Goal: Navigation & Orientation: Find specific page/section

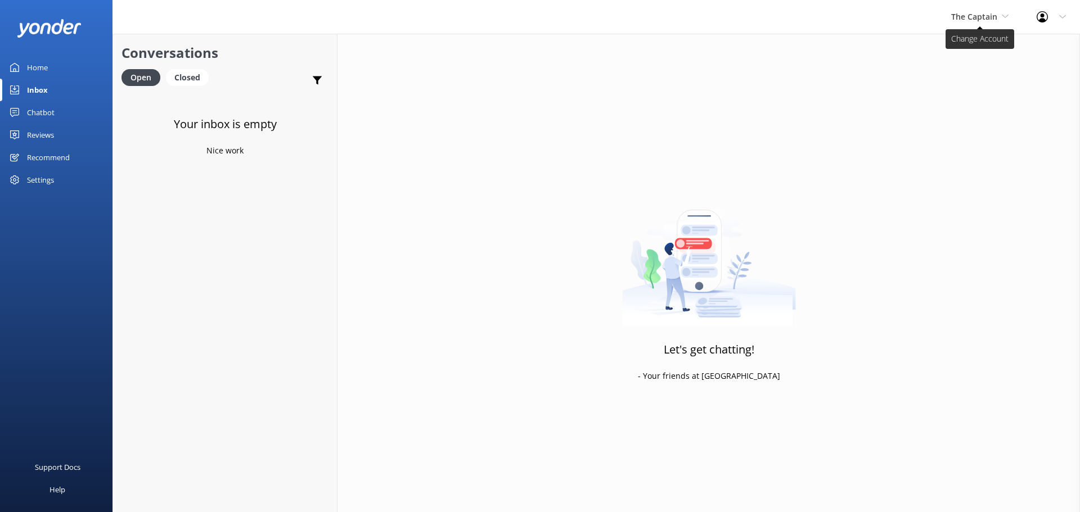
click at [966, 15] on span "The Captain" at bounding box center [974, 16] width 46 height 11
click at [991, 25] on div "The Captain De Palm Island Aruba's Activities Expert The Captain" at bounding box center [979, 17] width 85 height 34
click at [988, 66] on link "Aruba's Activities Expert" at bounding box center [993, 74] width 112 height 27
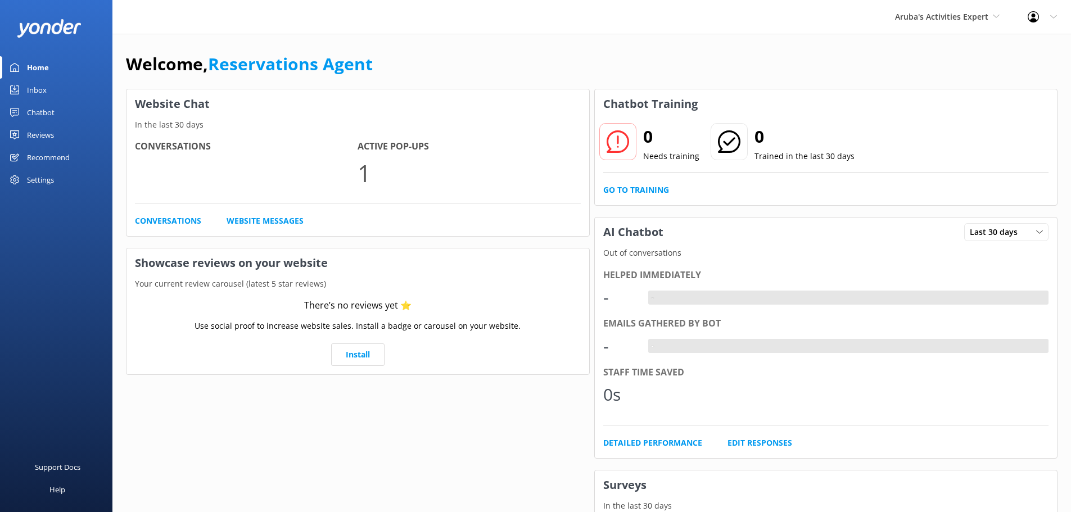
click at [44, 89] on div "Inbox" at bounding box center [37, 90] width 20 height 22
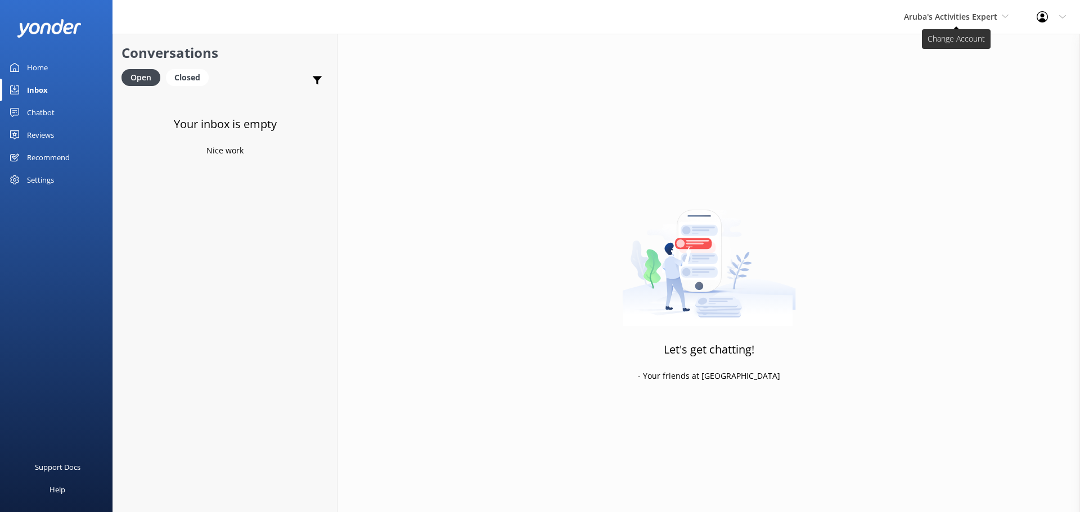
click at [931, 16] on span "Aruba's Activities Expert" at bounding box center [950, 16] width 93 height 11
click at [913, 100] on link "The Captain" at bounding box center [946, 101] width 112 height 27
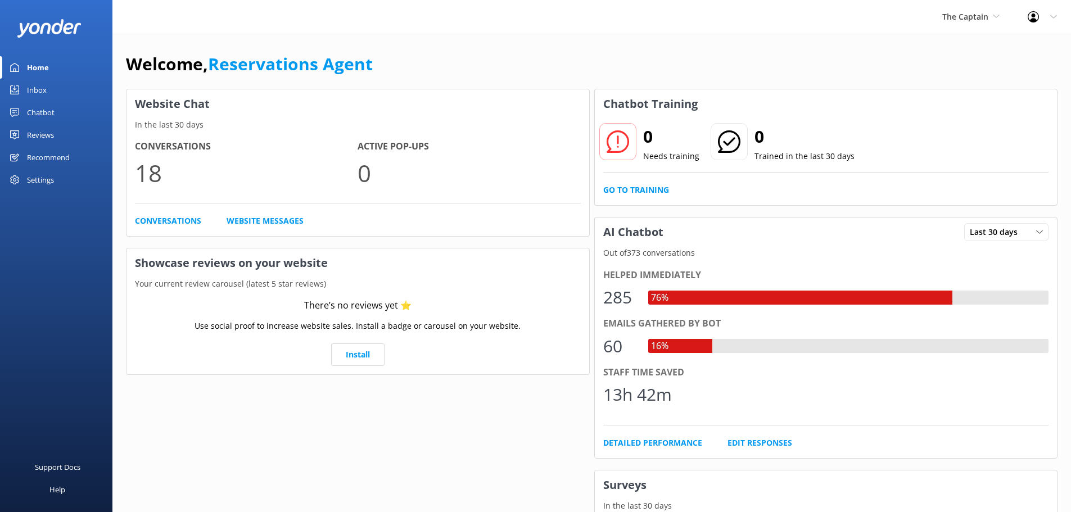
click at [38, 88] on div "Inbox" at bounding box center [37, 90] width 20 height 22
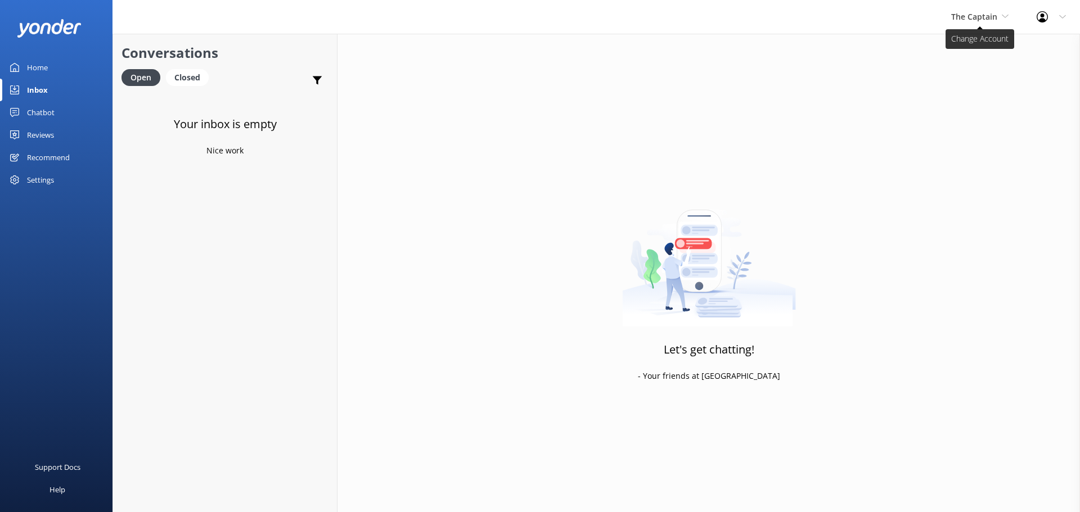
click at [968, 16] on span "The Captain" at bounding box center [974, 16] width 46 height 11
click at [965, 50] on link "De [GEOGRAPHIC_DATA]" at bounding box center [993, 47] width 112 height 27
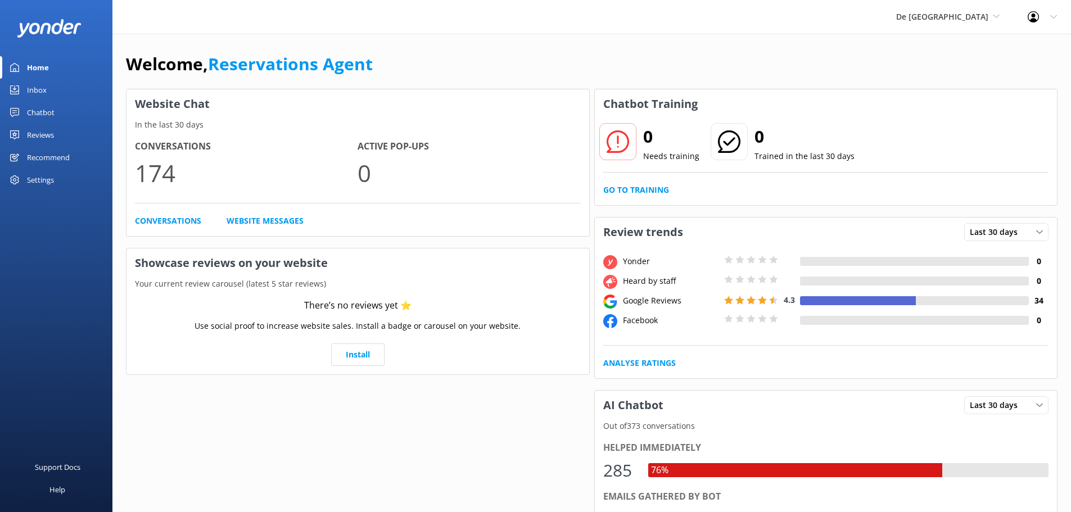
click at [47, 86] on link "Inbox" at bounding box center [56, 90] width 112 height 22
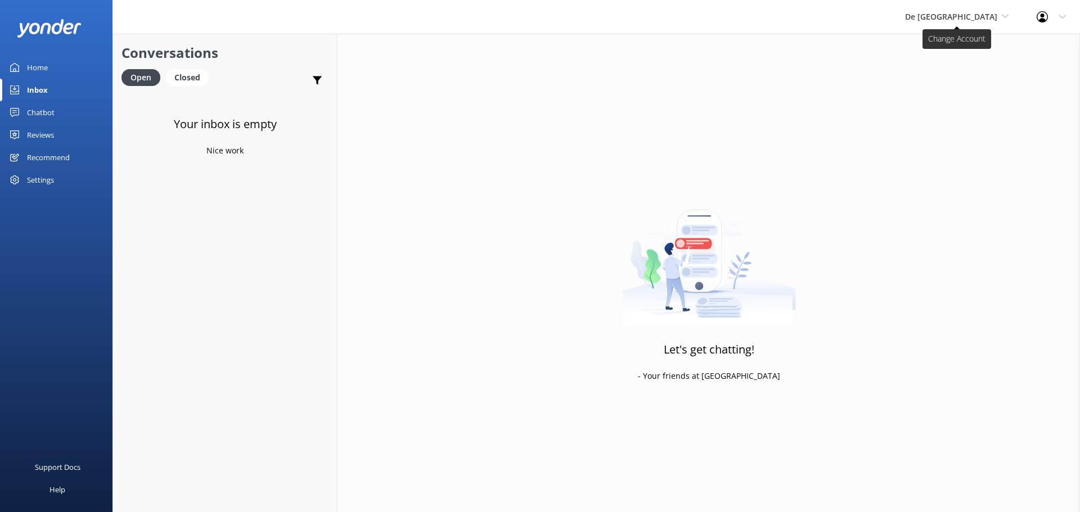
click at [986, 17] on span "De [GEOGRAPHIC_DATA]" at bounding box center [951, 16] width 92 height 11
click at [973, 48] on link "De [GEOGRAPHIC_DATA]" at bounding box center [947, 47] width 112 height 27
